Goal: Information Seeking & Learning: Learn about a topic

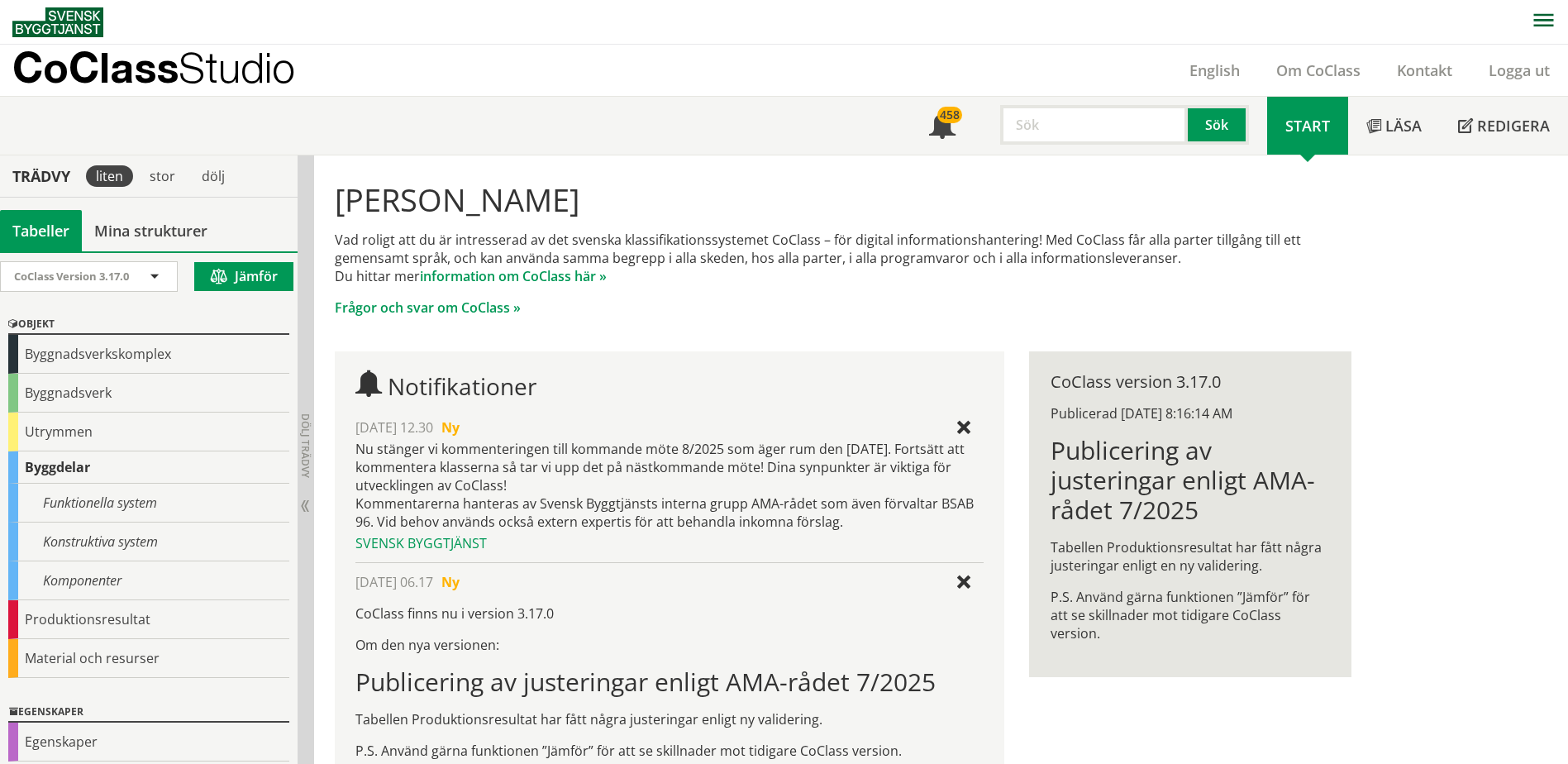
click at [1062, 137] on input "text" at bounding box center [1093, 125] width 188 height 39
type input "REVIT"
click at [1230, 112] on button "Sök" at bounding box center [1218, 125] width 61 height 39
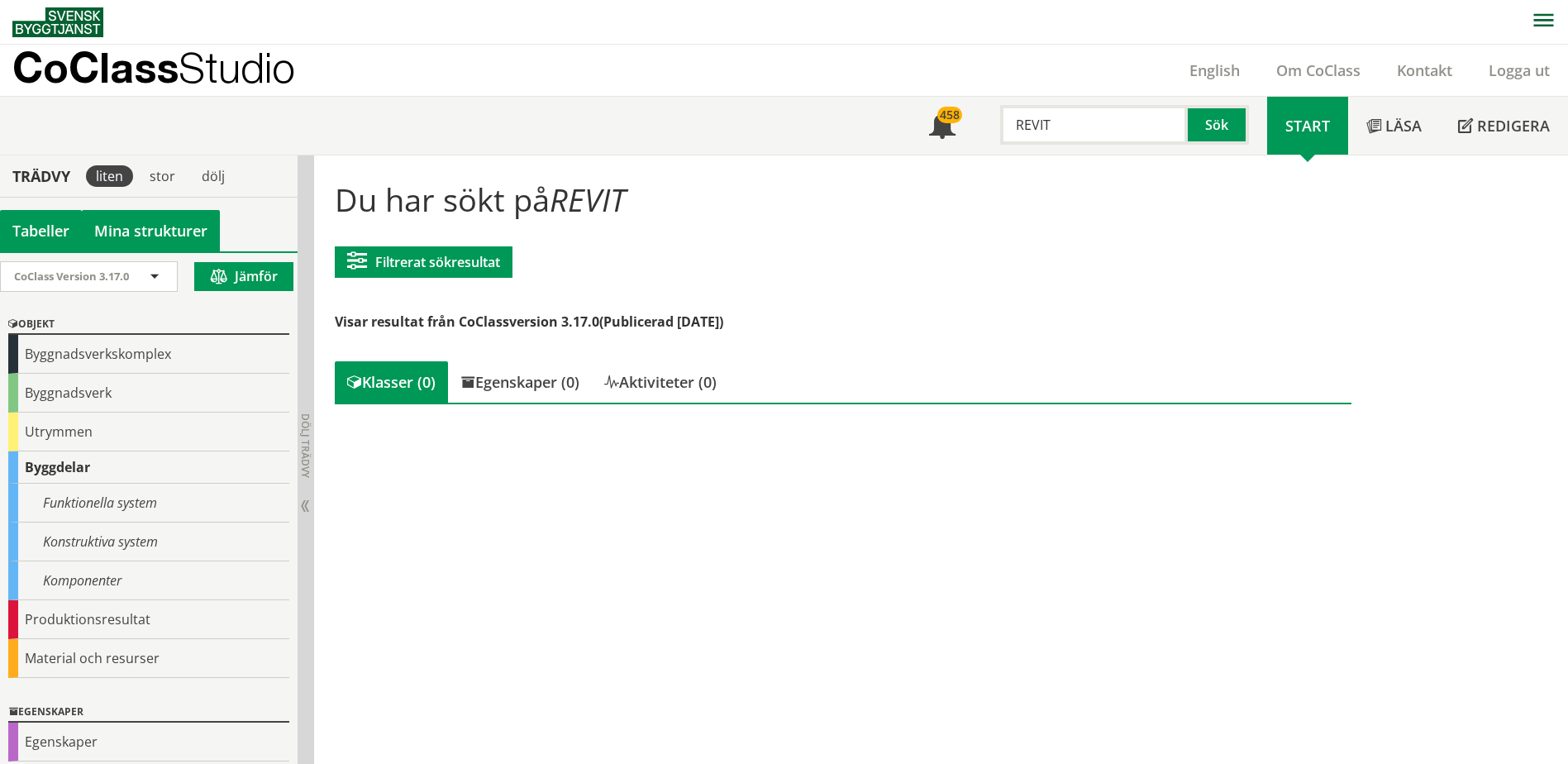
click at [150, 232] on link "Mina strukturer" at bounding box center [150, 231] width 139 height 41
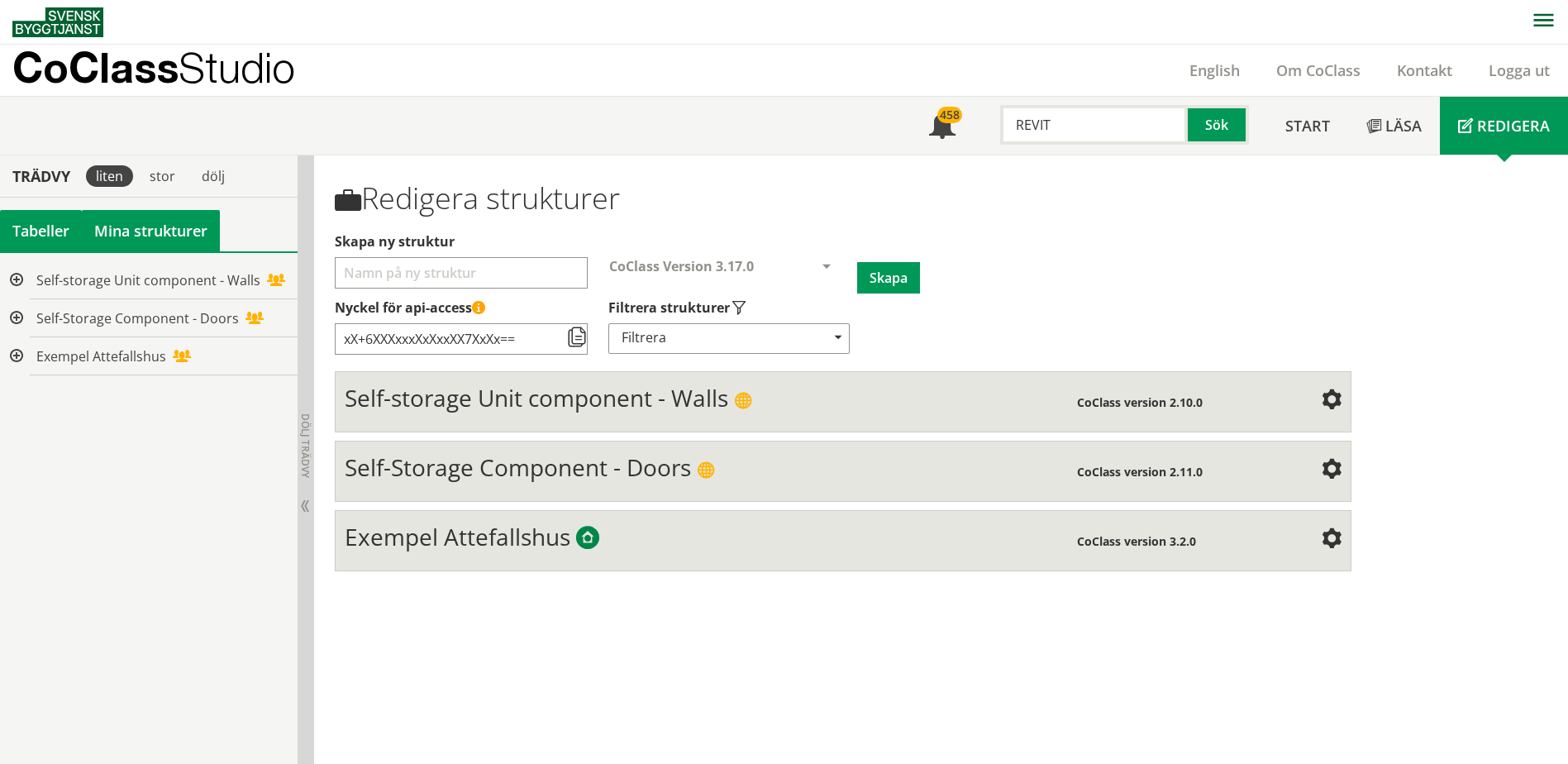
click at [36, 237] on div "Tabeller" at bounding box center [40, 231] width 82 height 41
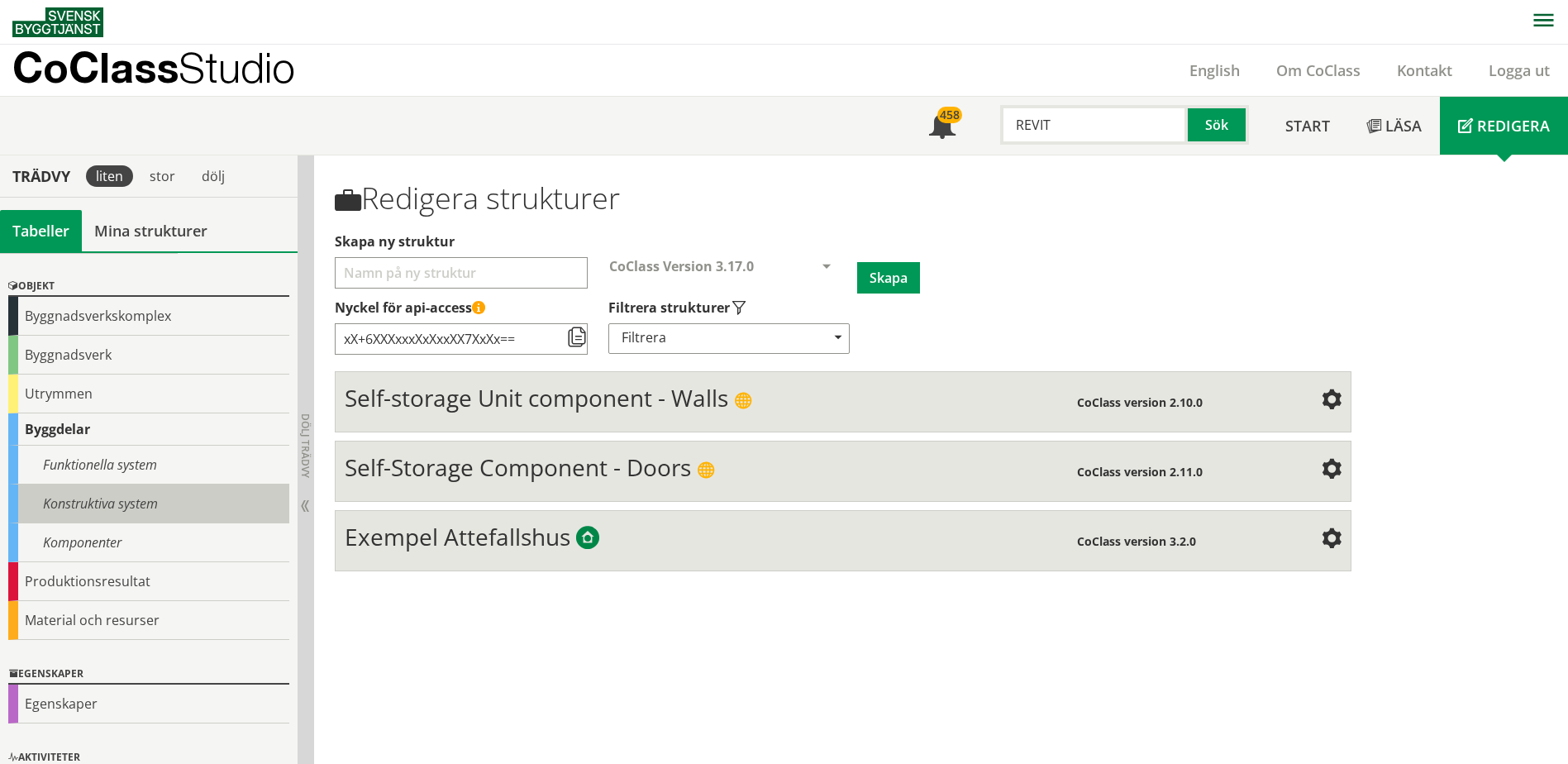
scroll to position [93, 0]
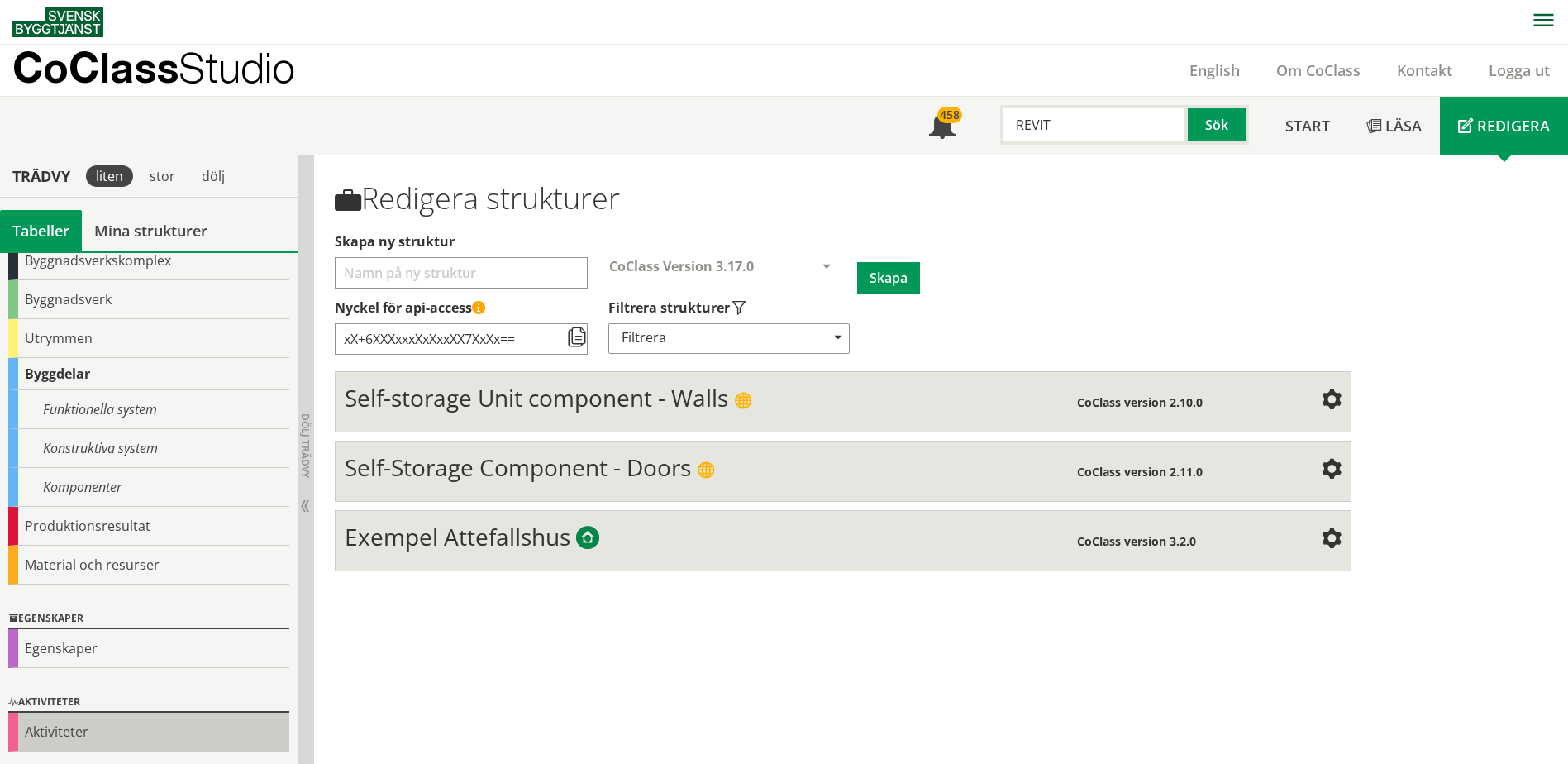
click at [143, 728] on div "Aktiviteter" at bounding box center [148, 732] width 281 height 39
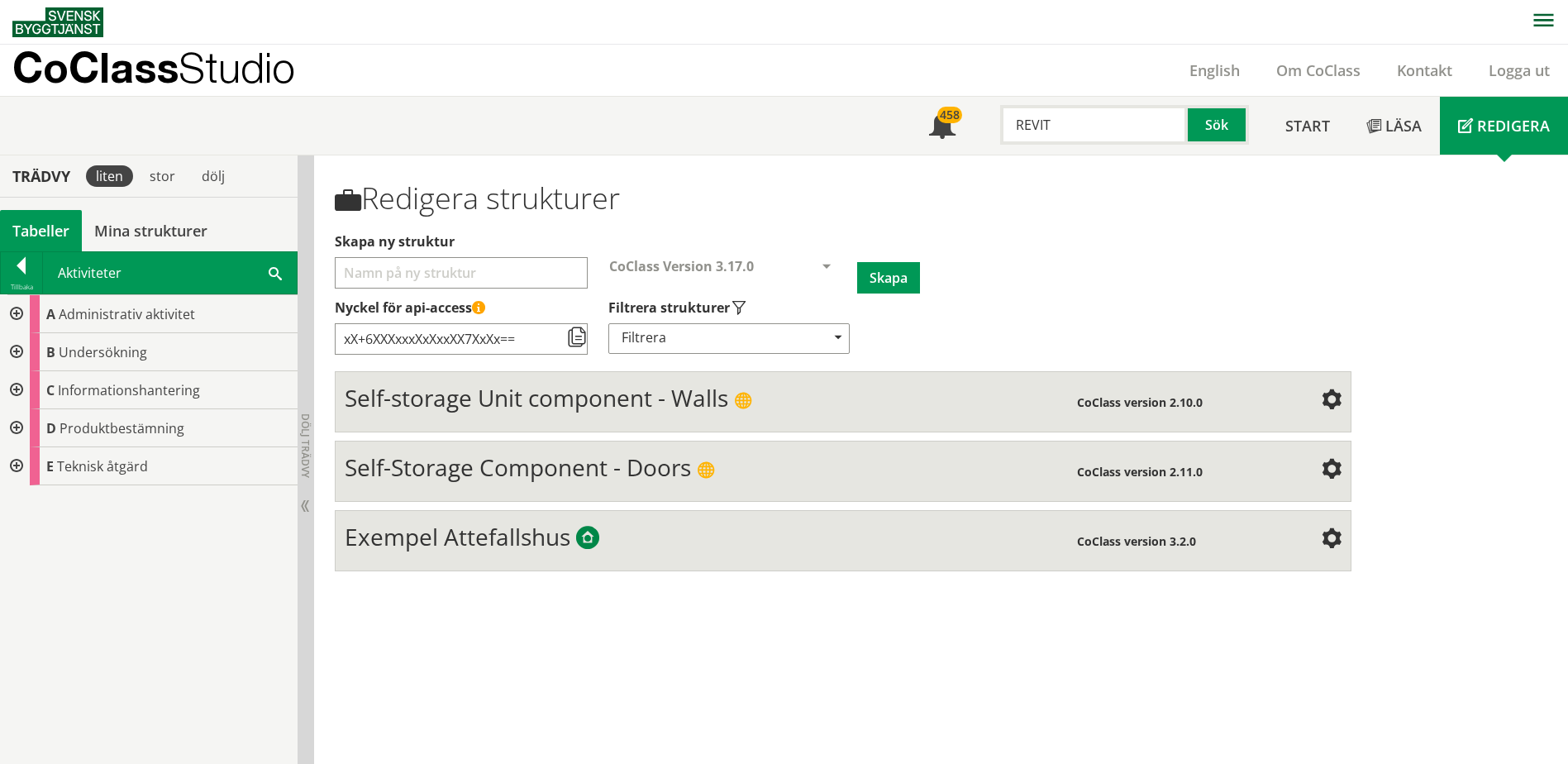
click at [68, 222] on div "Tabeller" at bounding box center [40, 231] width 82 height 41
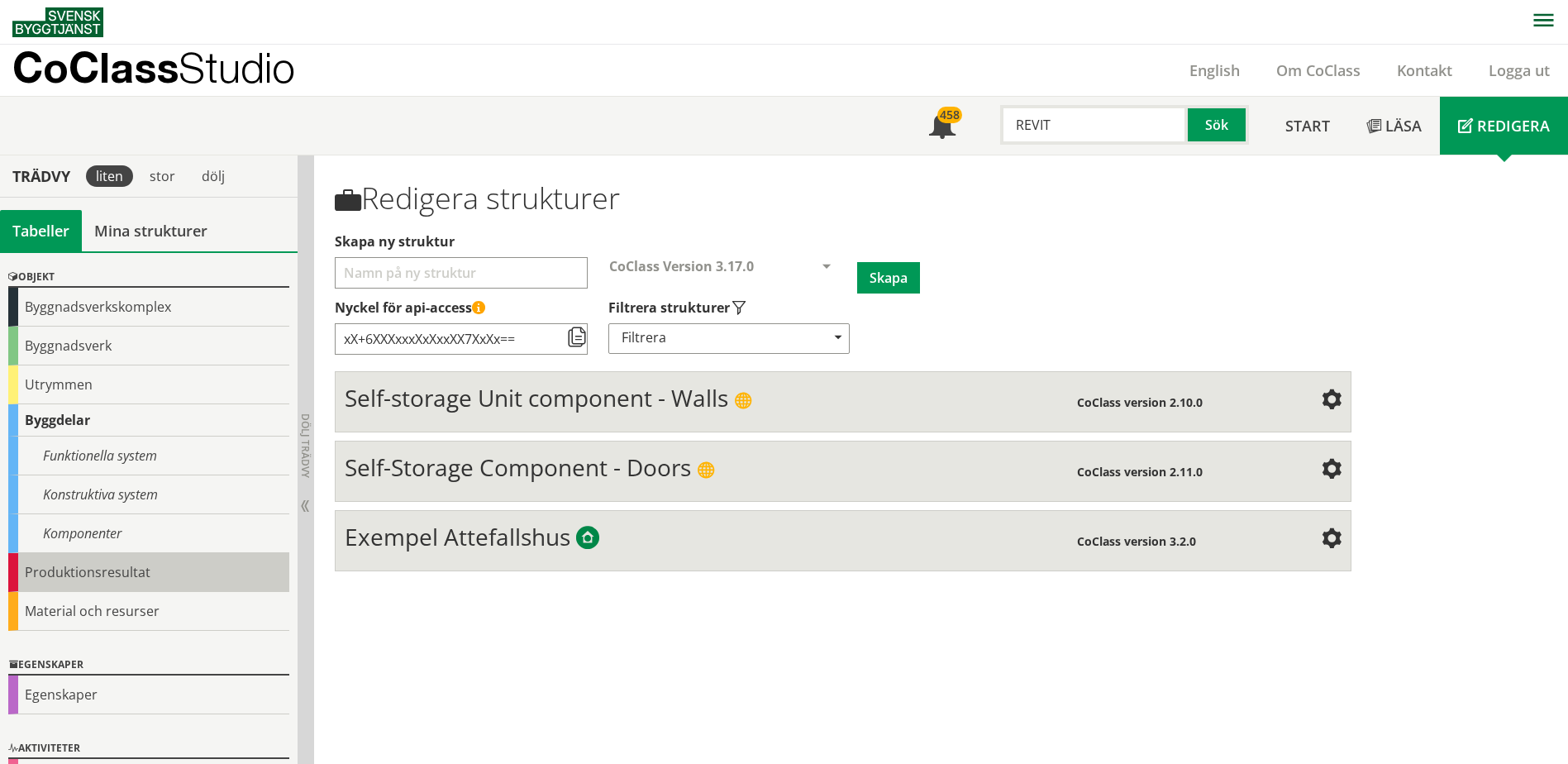
scroll to position [0, 0]
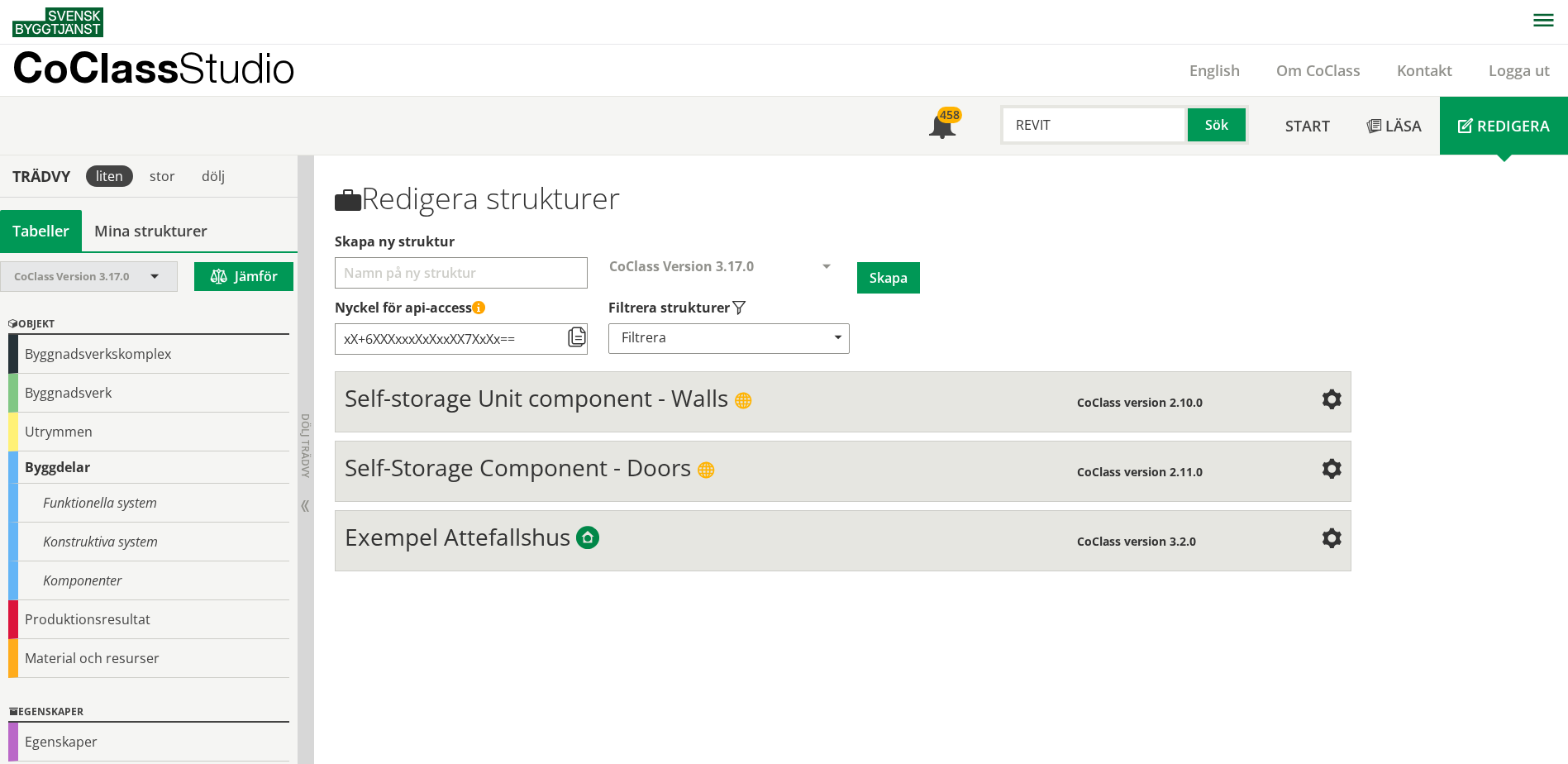
click at [167, 286] on div "CoClass Version 3.17.0" at bounding box center [88, 276] width 176 height 28
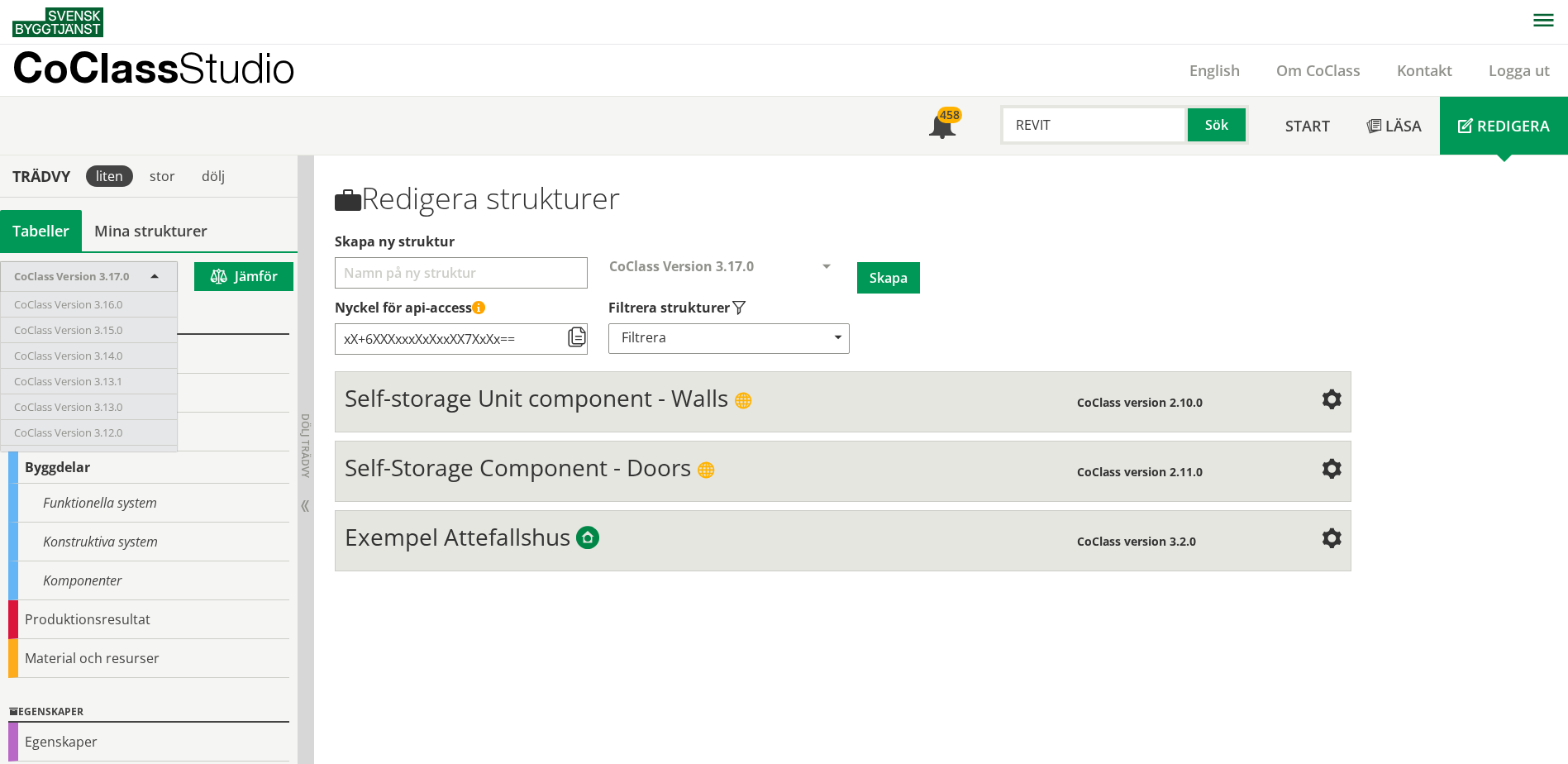
click at [233, 305] on div "Objekt Byggnadsverkskomplex Byggnadsverk Utrymmen Byggdelar Funktionella system…" at bounding box center [148, 496] width 298 height 388
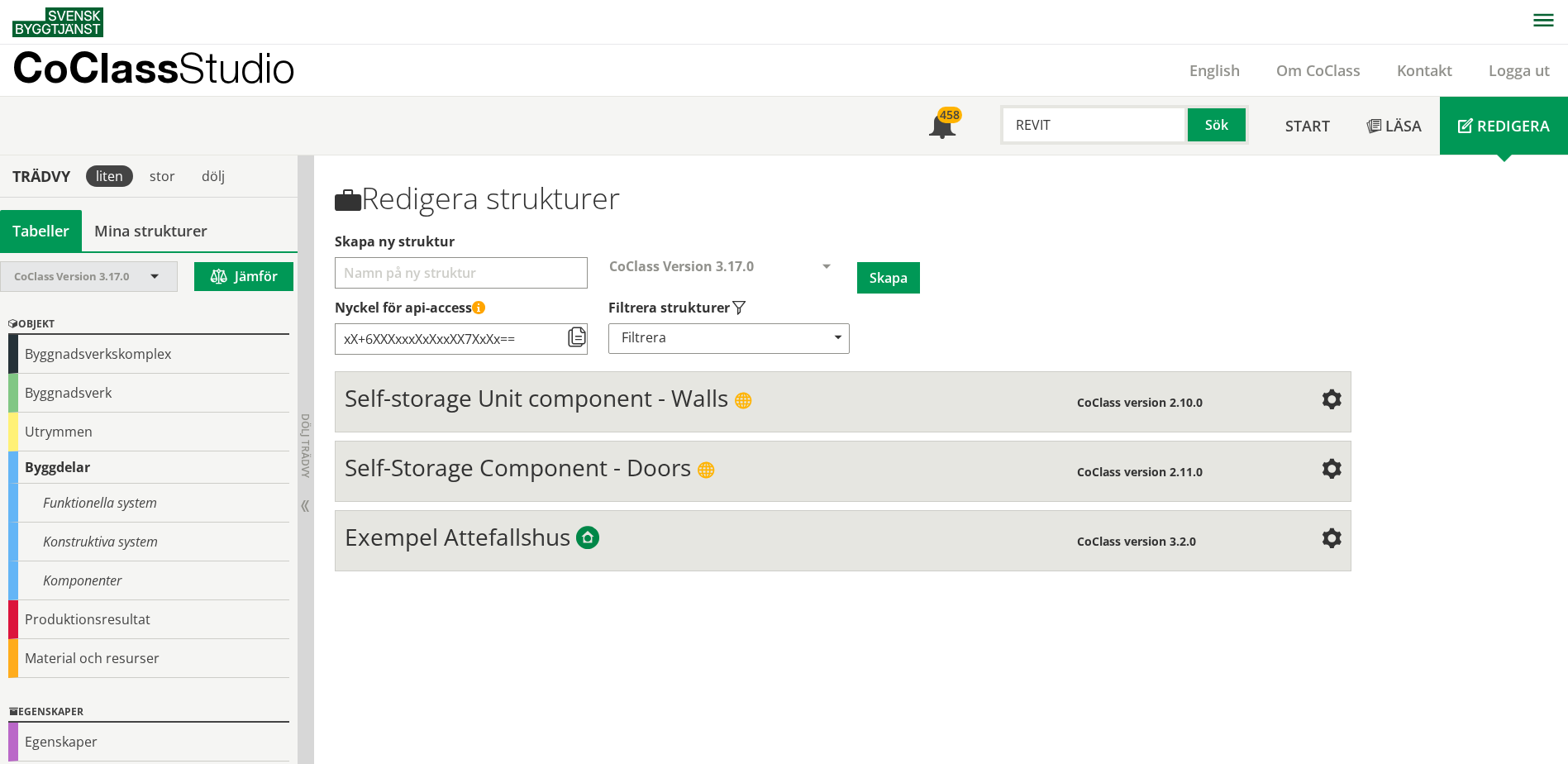
click at [152, 283] on span at bounding box center [154, 277] width 15 height 15
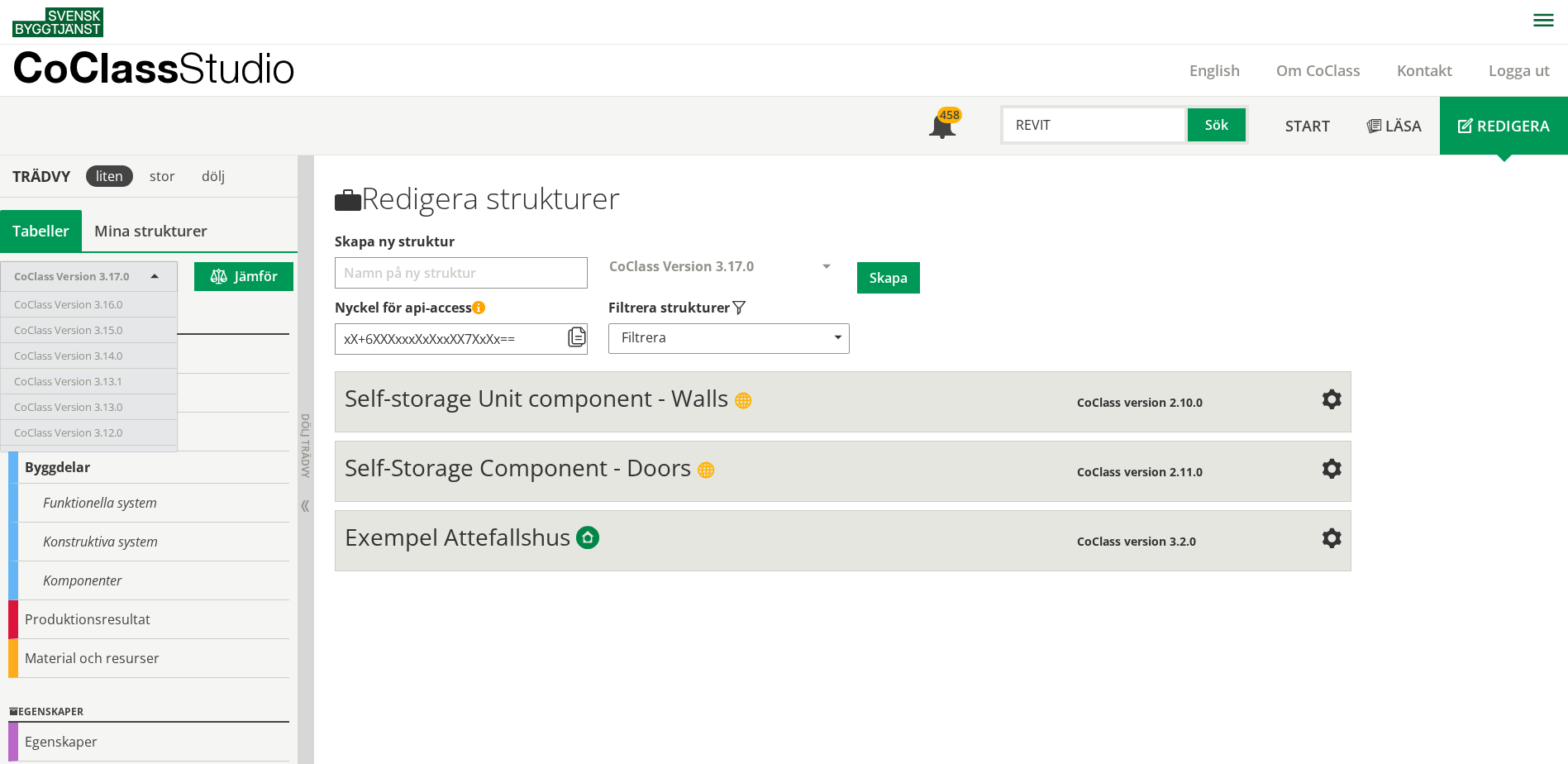
drag, startPoint x: 143, startPoint y: 271, endPoint x: 130, endPoint y: 220, distance: 52.6
click at [143, 270] on div "CoClass Version 3.17.0" at bounding box center [80, 276] width 133 height 28
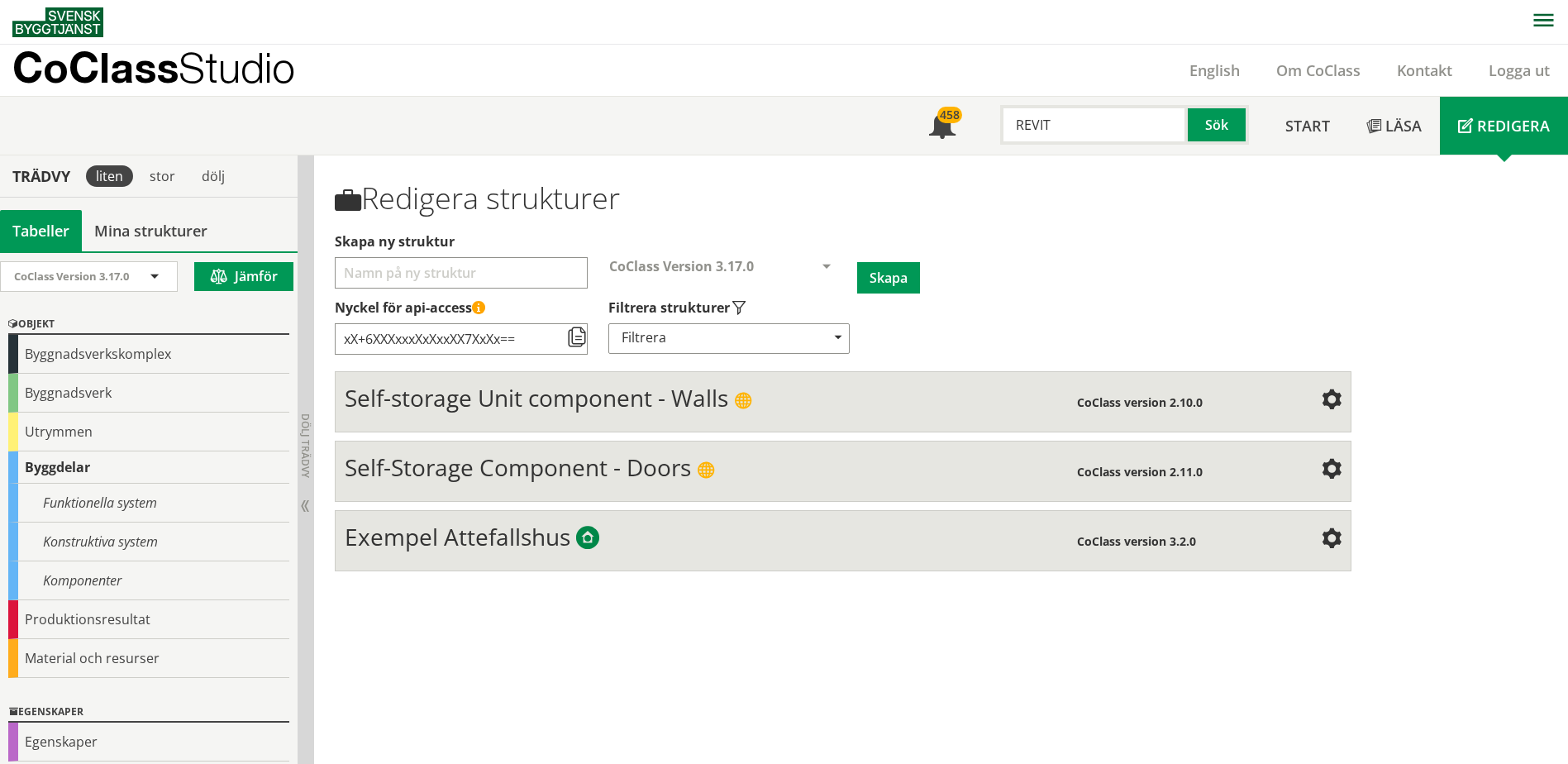
click at [1066, 119] on input "REVIT" at bounding box center [1093, 125] width 188 height 39
click at [936, 122] on span at bounding box center [942, 127] width 27 height 27
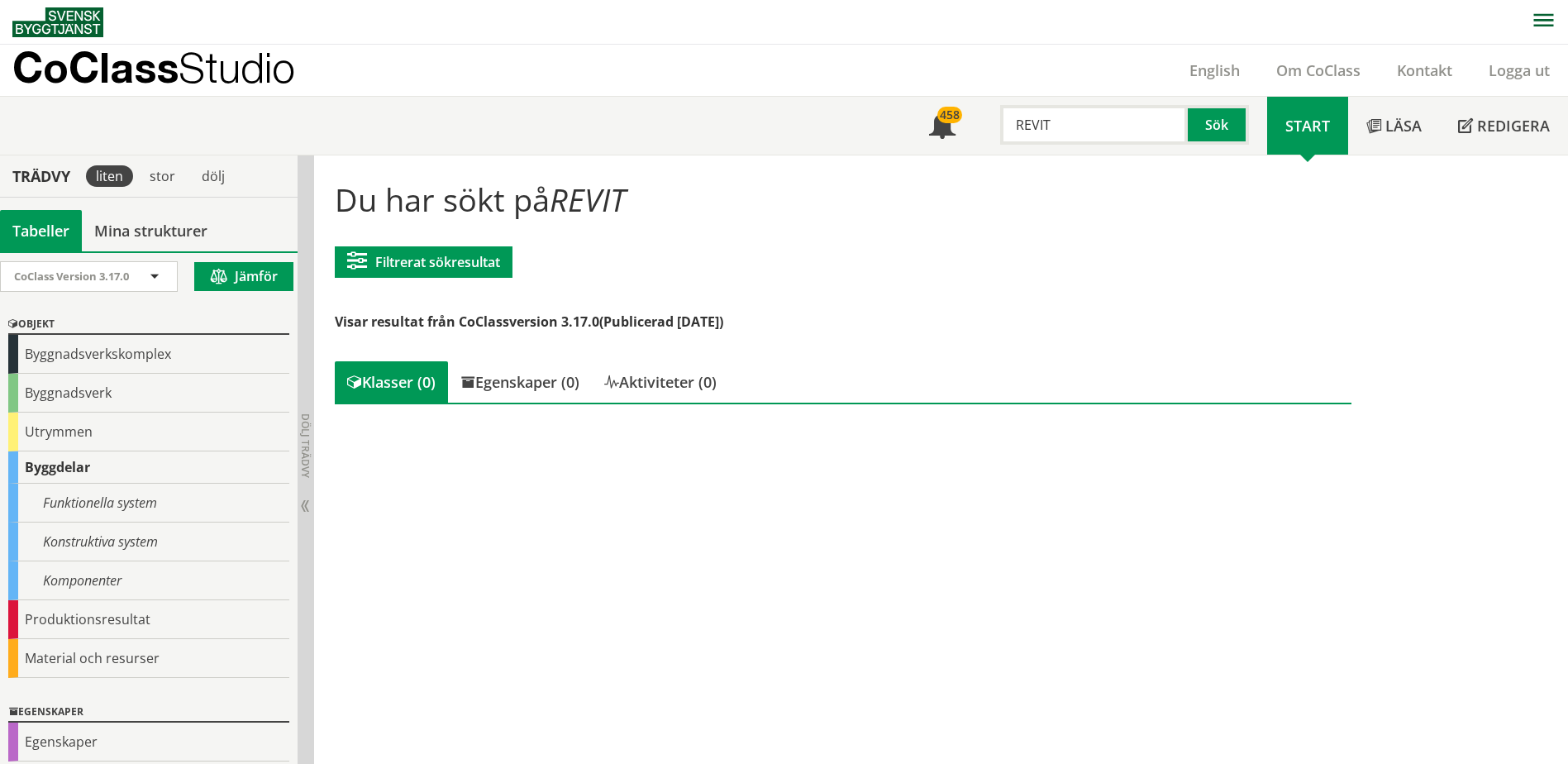
click at [65, 17] on img at bounding box center [58, 23] width 91 height 29
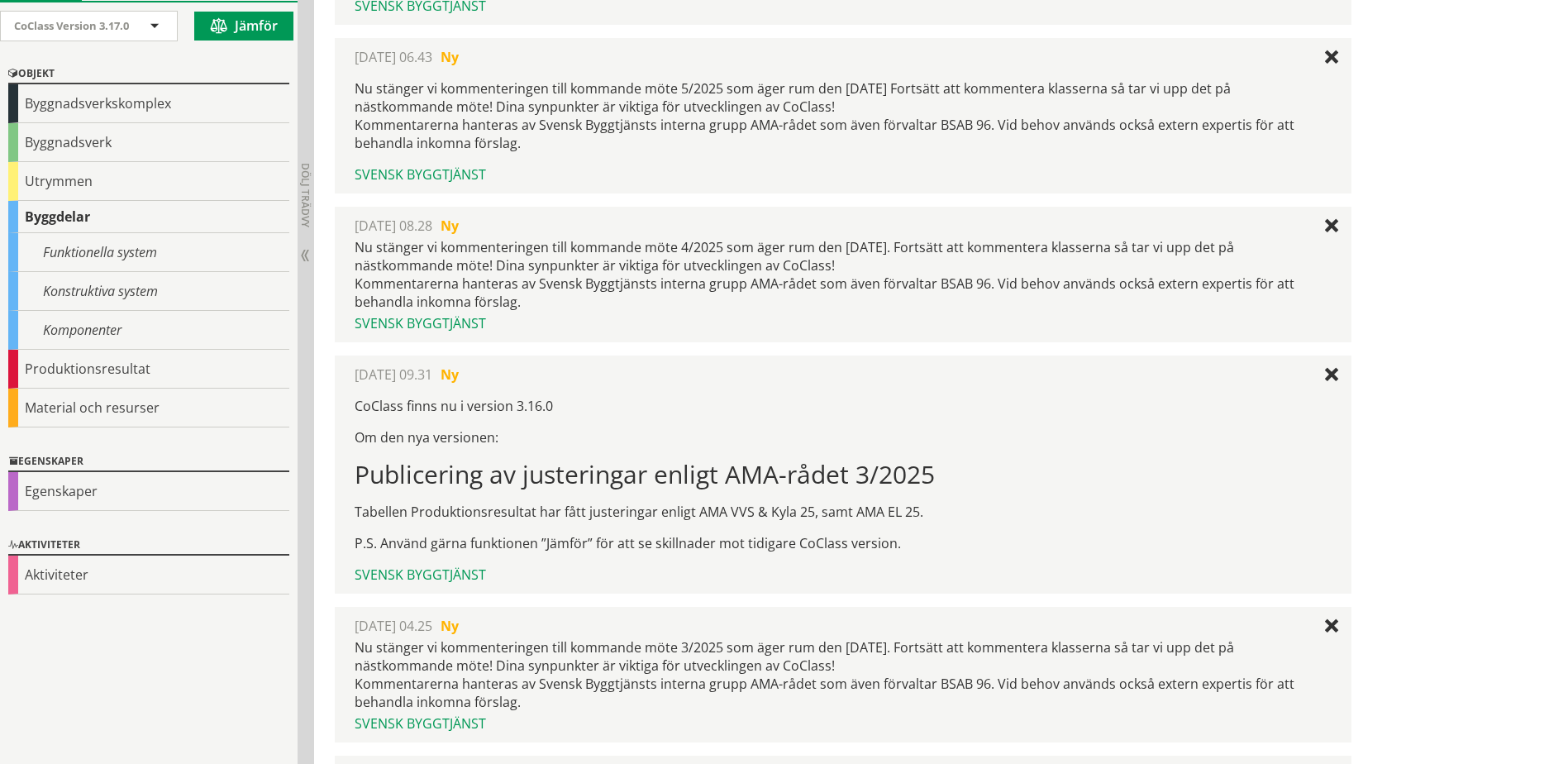
scroll to position [247, 0]
